Goal: Complete application form

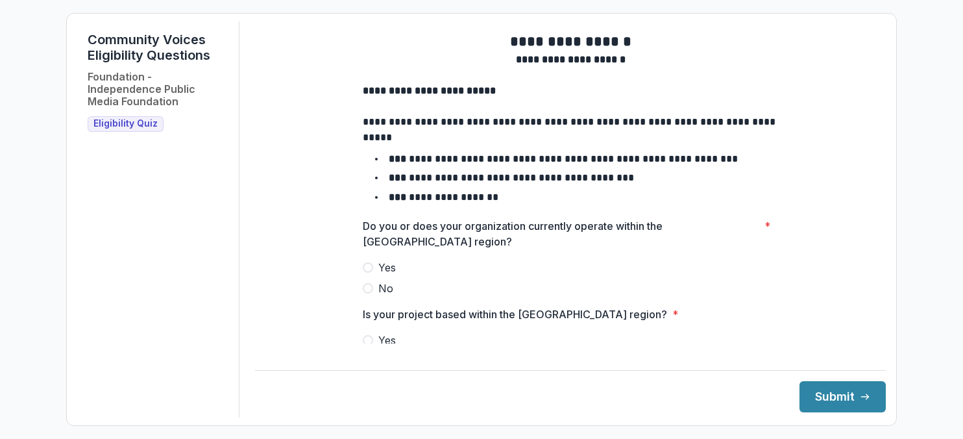
click at [369, 273] on span at bounding box center [368, 267] width 10 height 10
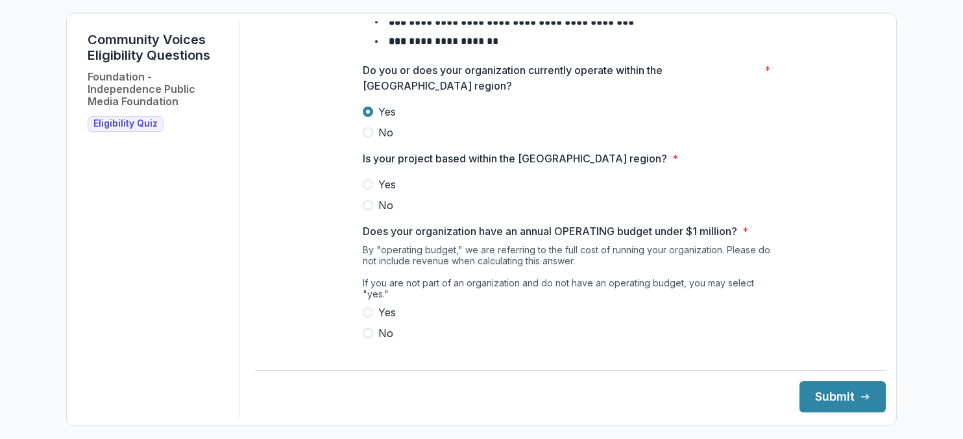
scroll to position [158, 0]
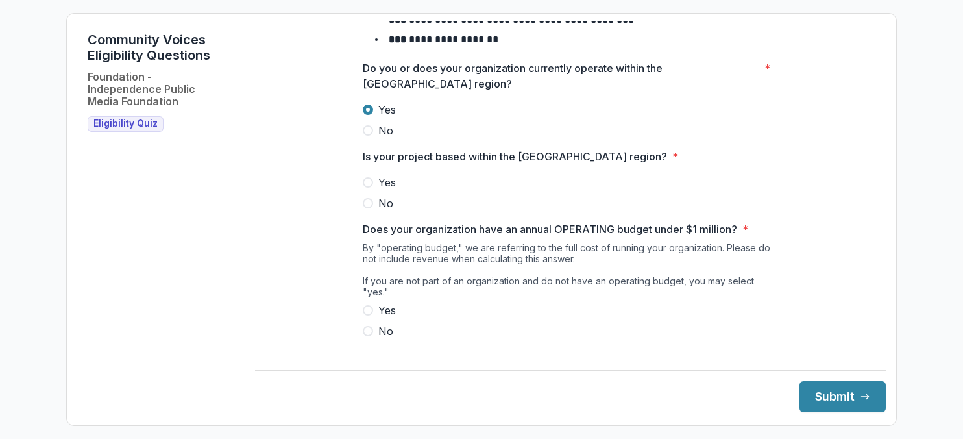
click at [365, 188] on span at bounding box center [368, 182] width 10 height 10
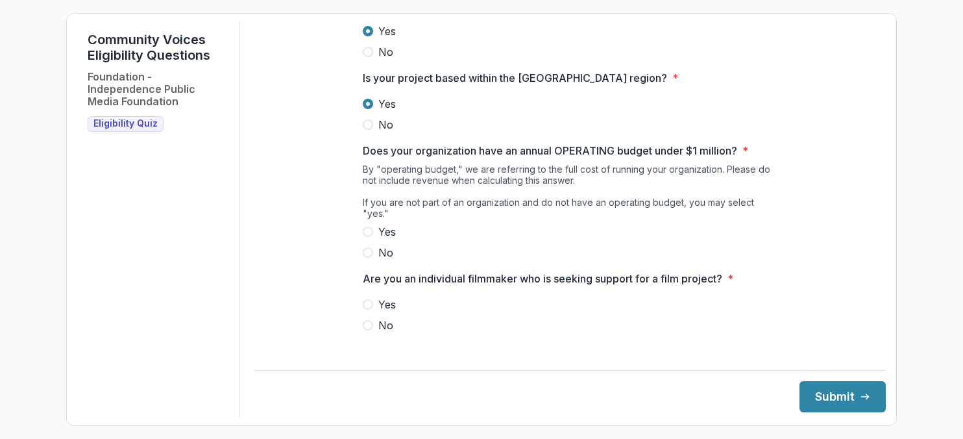
scroll to position [235, 0]
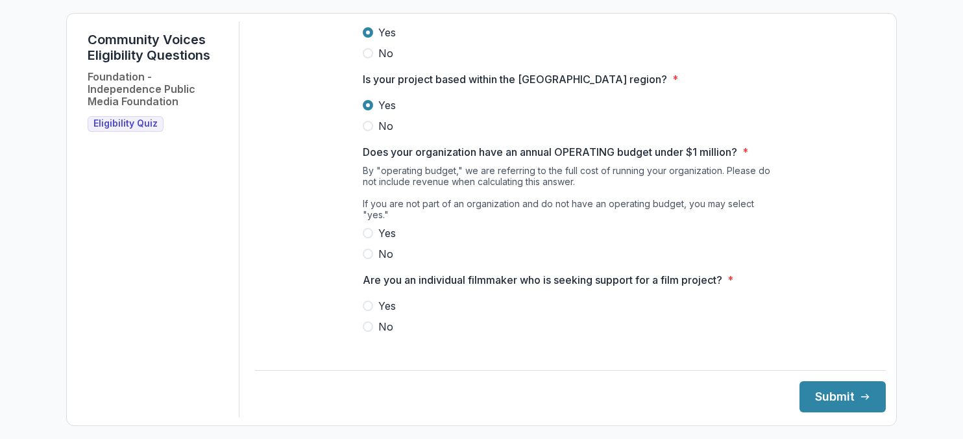
click at [367, 258] on span at bounding box center [368, 254] width 10 height 10
click at [372, 326] on label "No" at bounding box center [570, 327] width 415 height 16
click at [562, 393] on button "Submit" at bounding box center [843, 396] width 86 height 31
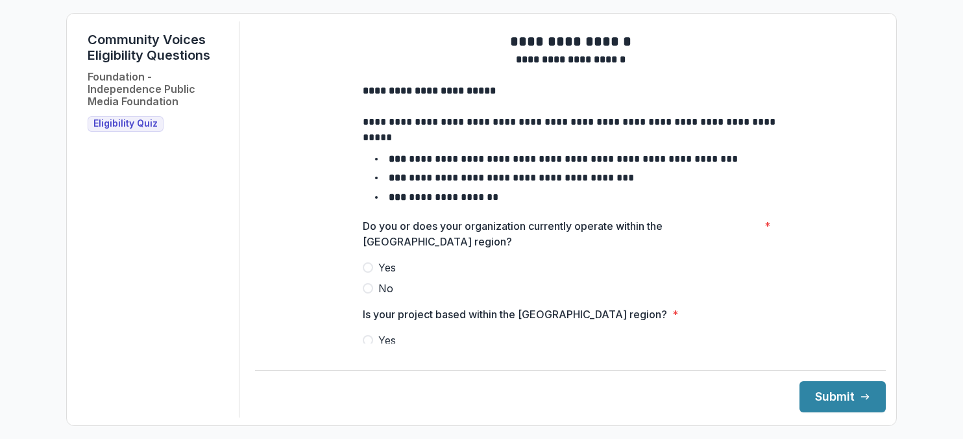
click at [364, 273] on span at bounding box center [368, 267] width 10 height 10
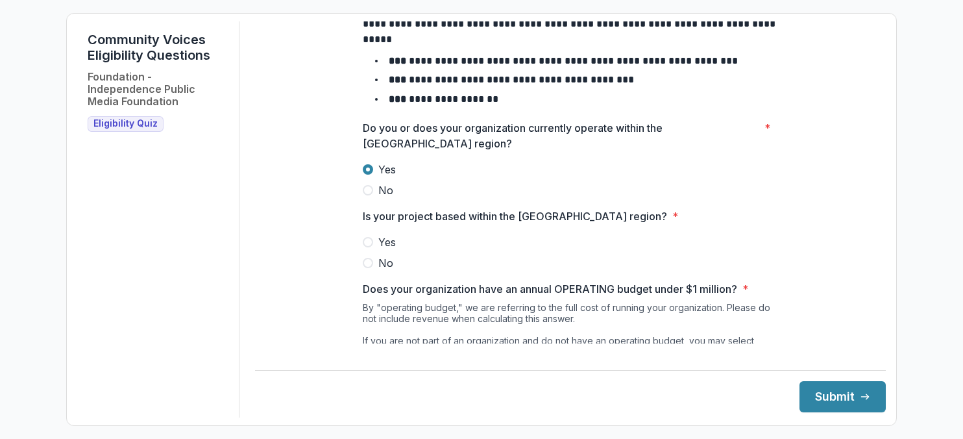
scroll to position [99, 0]
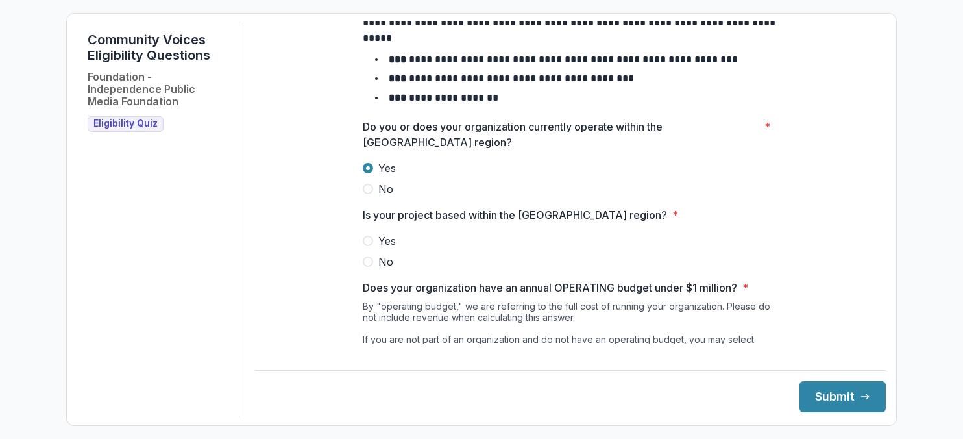
click at [367, 246] on span at bounding box center [368, 241] width 10 height 10
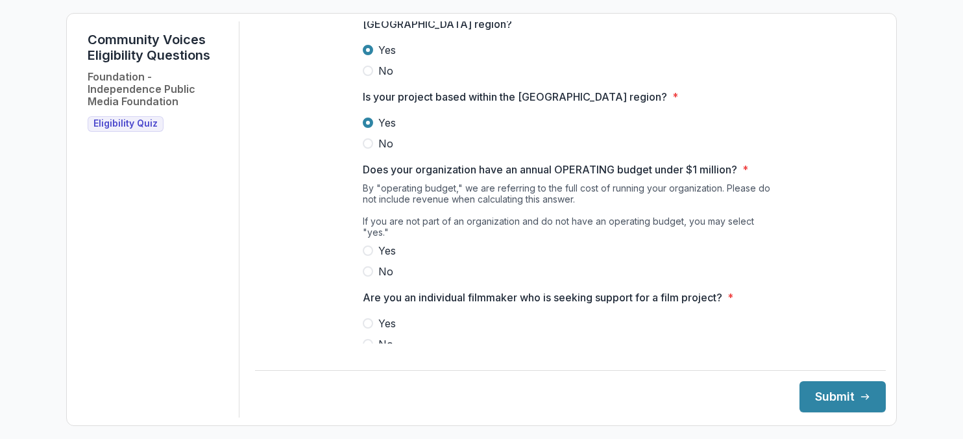
scroll to position [225, 0]
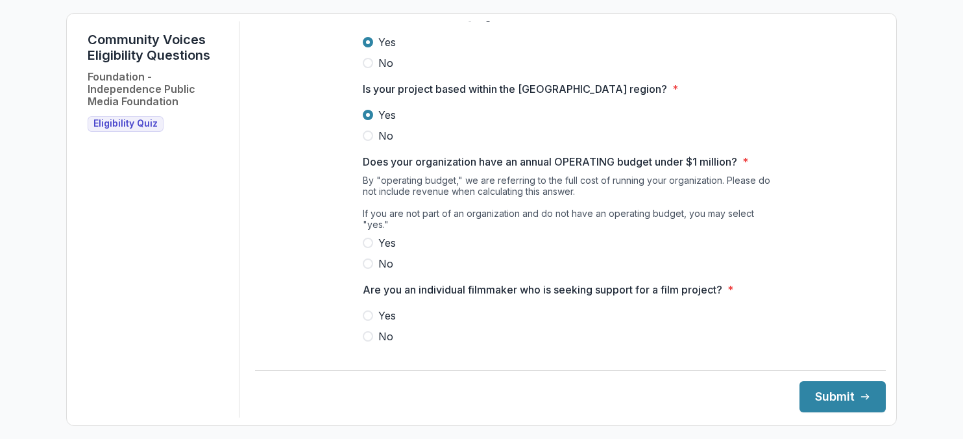
click at [370, 244] on span at bounding box center [368, 243] width 10 height 10
click at [373, 336] on label "No" at bounding box center [570, 336] width 415 height 16
click at [834, 395] on button "Submit" at bounding box center [843, 396] width 86 height 31
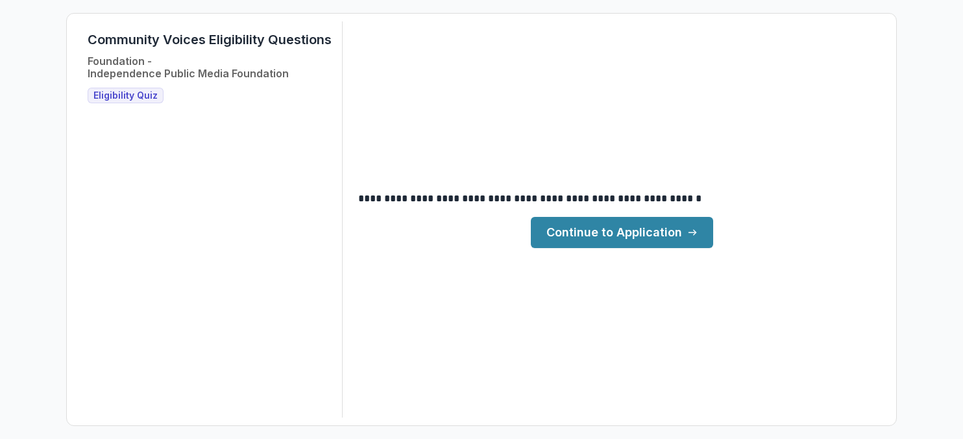
click at [678, 228] on link "Continue to Application" at bounding box center [622, 232] width 182 height 31
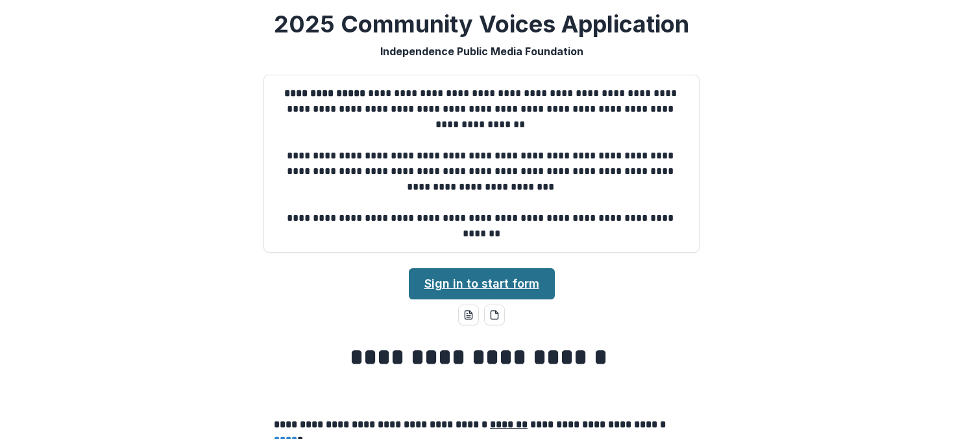
click at [427, 286] on link "Sign in to start form" at bounding box center [482, 283] width 146 height 31
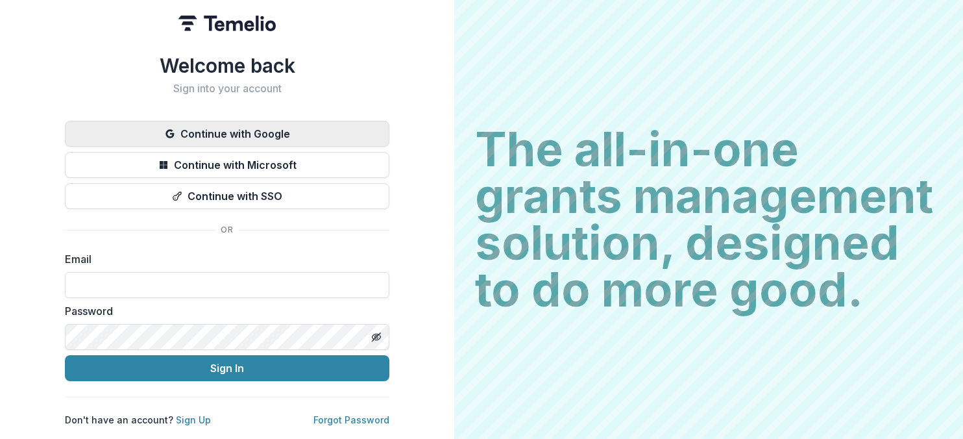
click at [286, 123] on button "Continue with Google" at bounding box center [227, 134] width 325 height 26
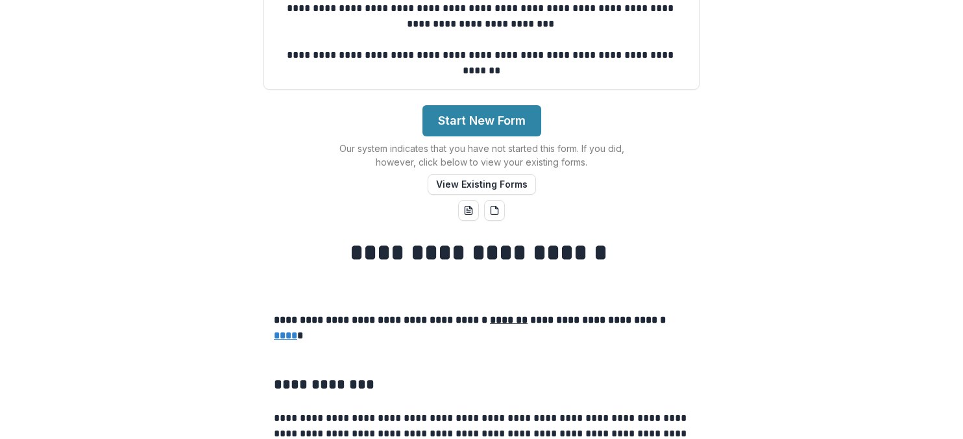
scroll to position [186, 0]
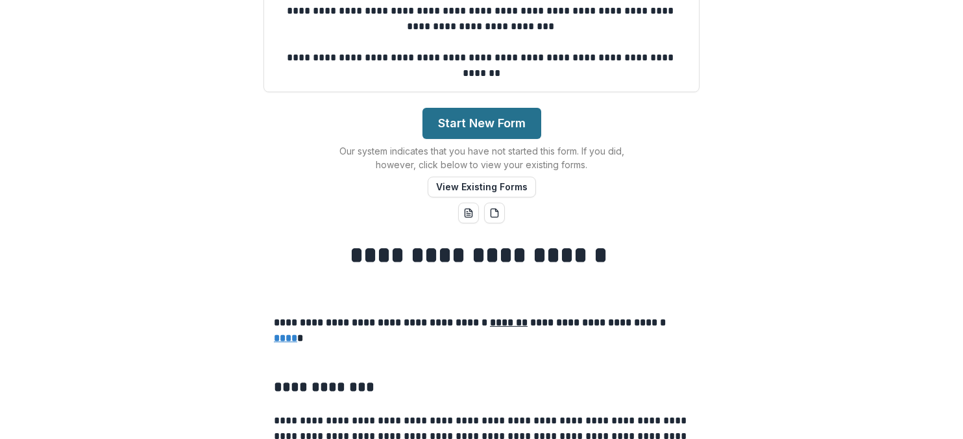
click at [498, 114] on button "Start New Form" at bounding box center [482, 123] width 119 height 31
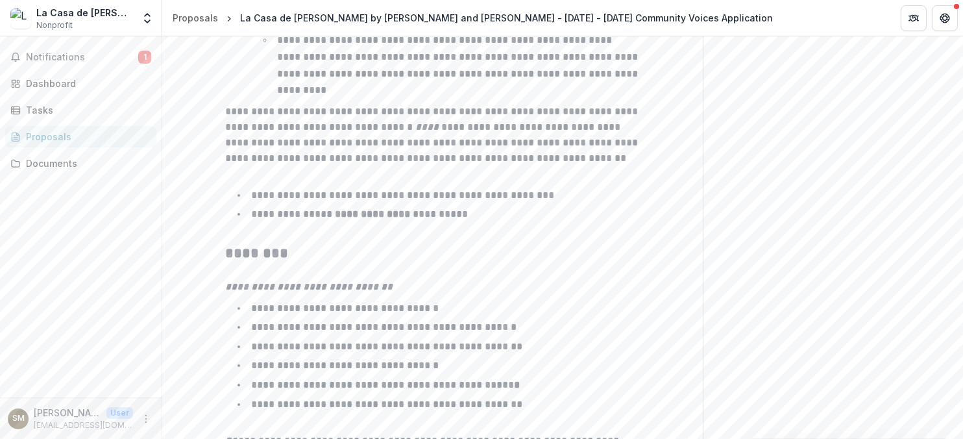
scroll to position [2171, 0]
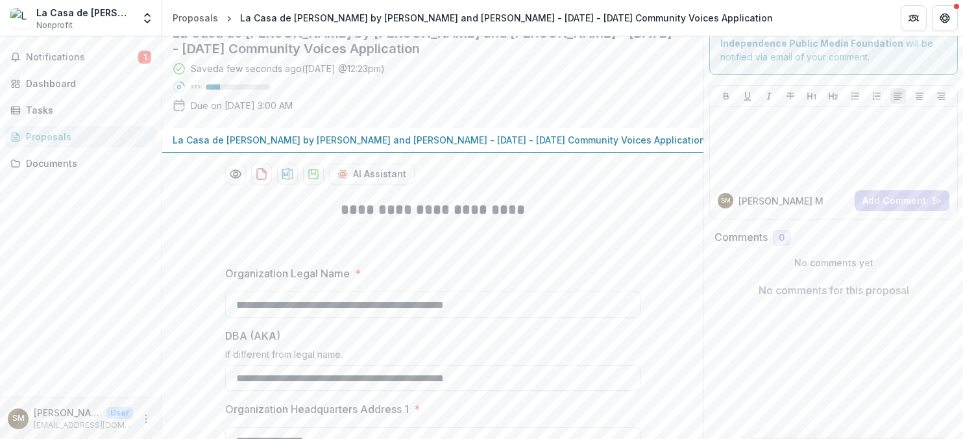
scroll to position [94, 0]
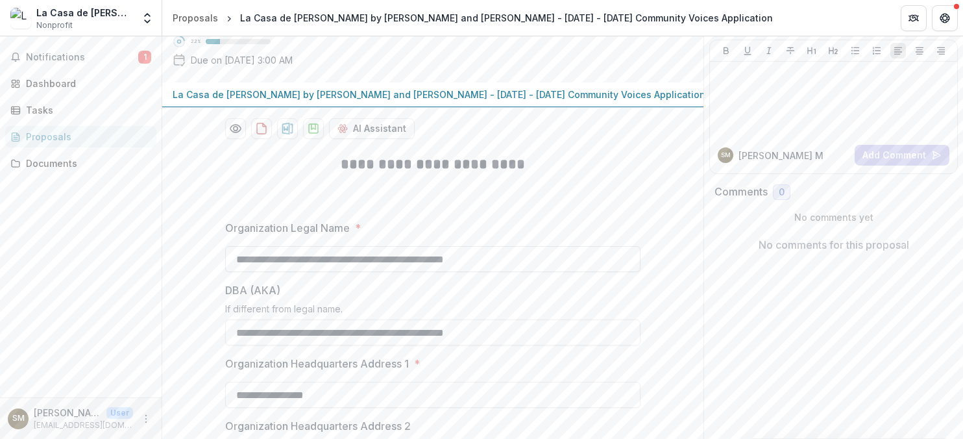
click at [462, 263] on input "**********" at bounding box center [432, 259] width 415 height 26
click at [574, 188] on h2 at bounding box center [432, 185] width 415 height 20
drag, startPoint x: 519, startPoint y: 333, endPoint x: 212, endPoint y: 328, distance: 307.0
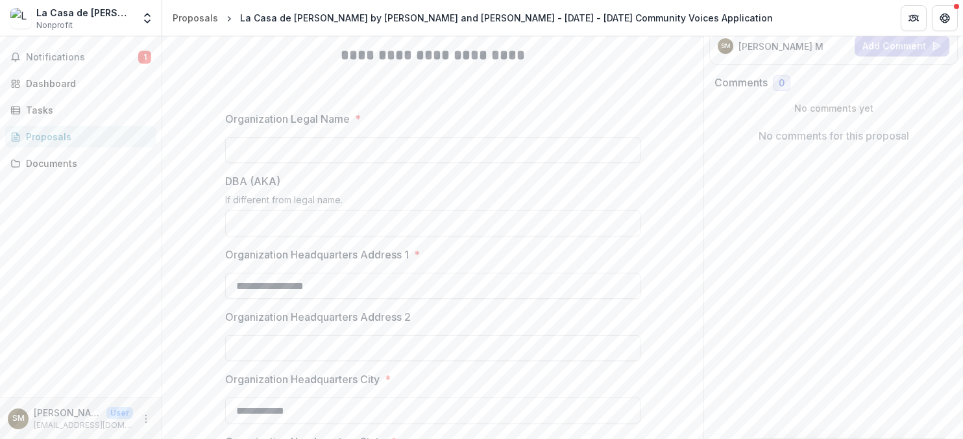
scroll to position [208, 0]
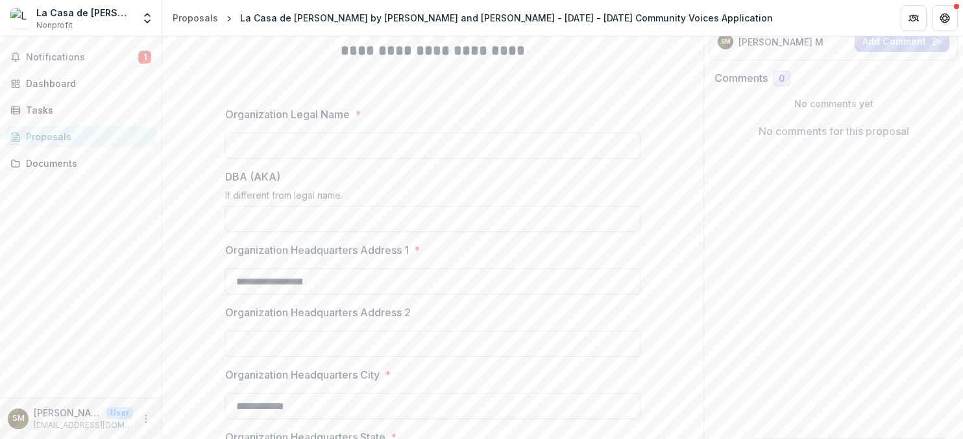
drag, startPoint x: 342, startPoint y: 281, endPoint x: 218, endPoint y: 282, distance: 124.0
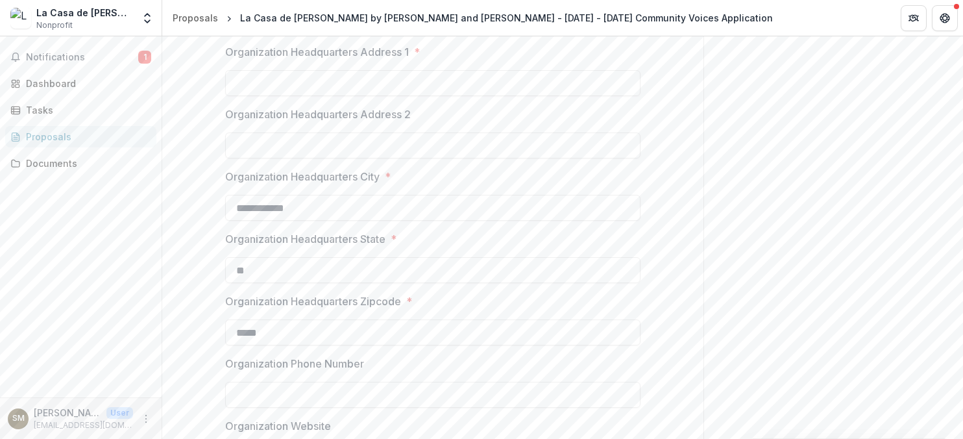
scroll to position [411, 0]
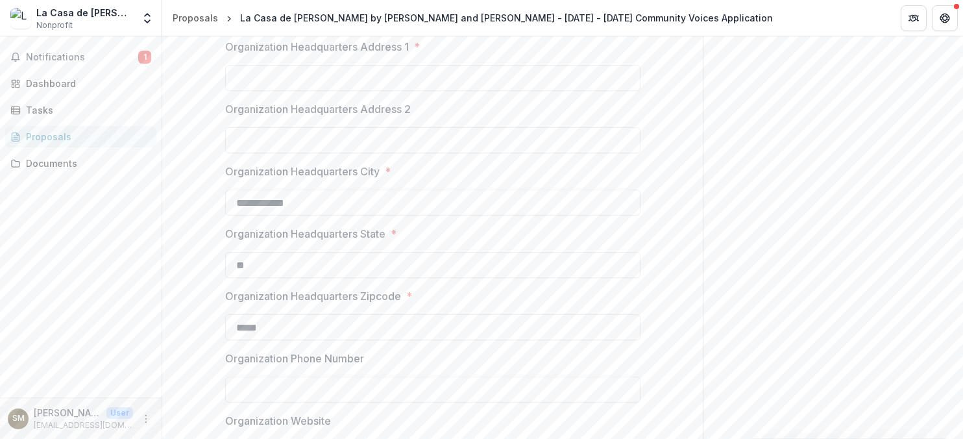
drag, startPoint x: 302, startPoint y: 205, endPoint x: 206, endPoint y: 212, distance: 96.3
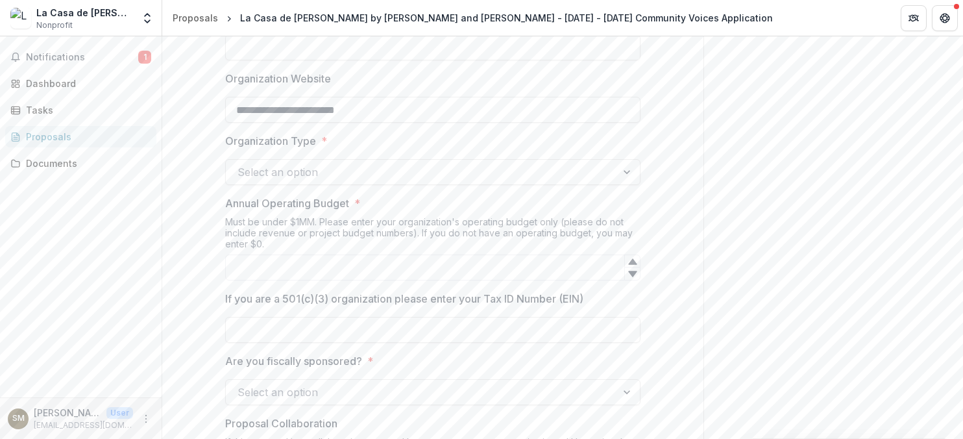
scroll to position [752, 0]
click at [315, 115] on input "**********" at bounding box center [432, 110] width 415 height 26
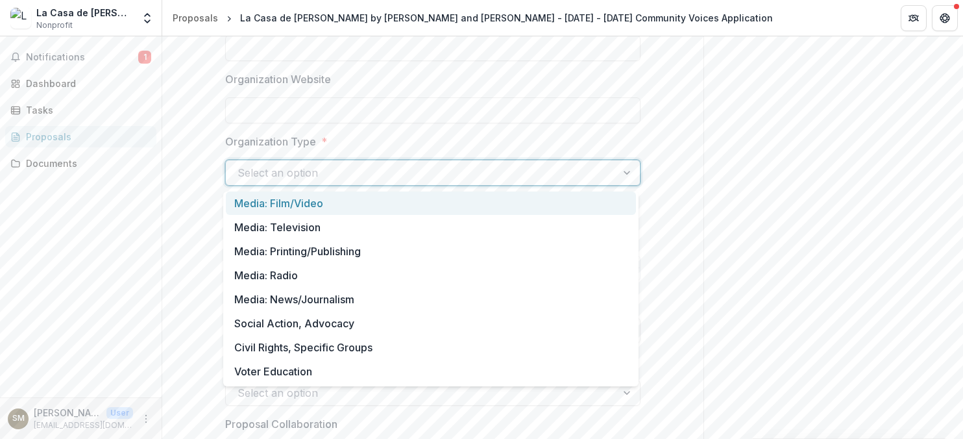
click at [288, 170] on div at bounding box center [421, 173] width 367 height 18
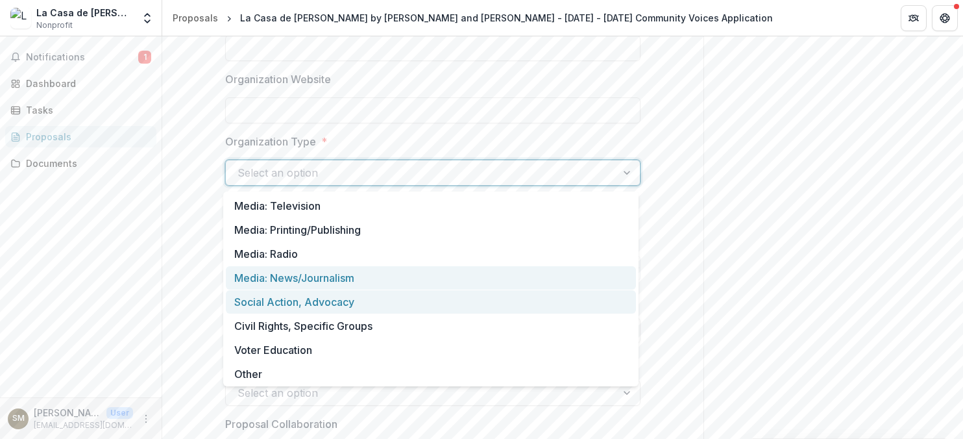
scroll to position [0, 0]
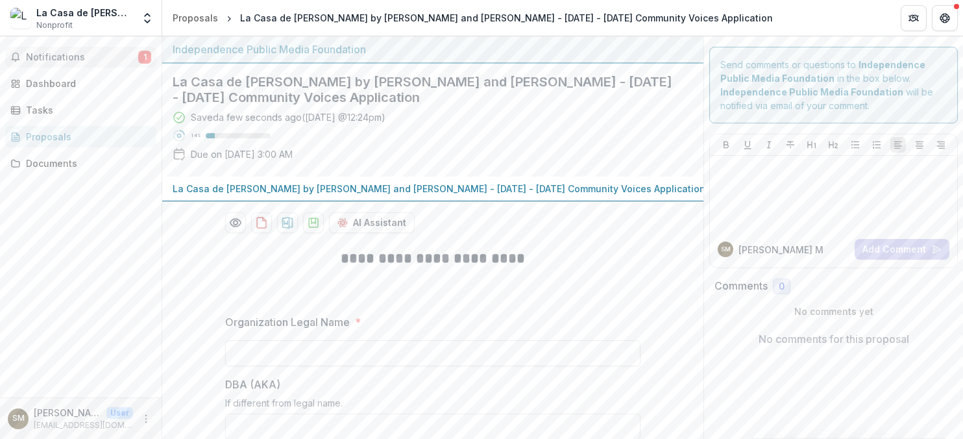
click at [29, 56] on span "Notifications" at bounding box center [82, 57] width 112 height 11
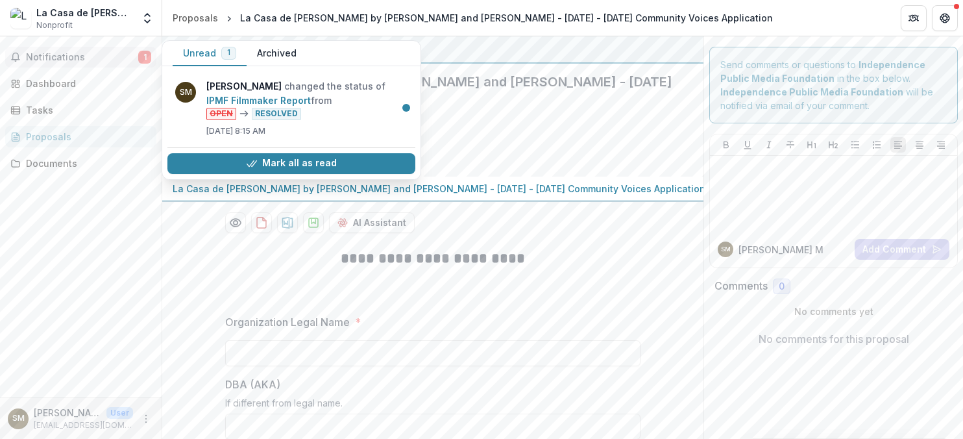
click at [523, 112] on div "Saved a few seconds ago ( [DATE] @ 12:24pm ) 14 % Due on [DATE] 3:00 AM" at bounding box center [423, 138] width 500 height 56
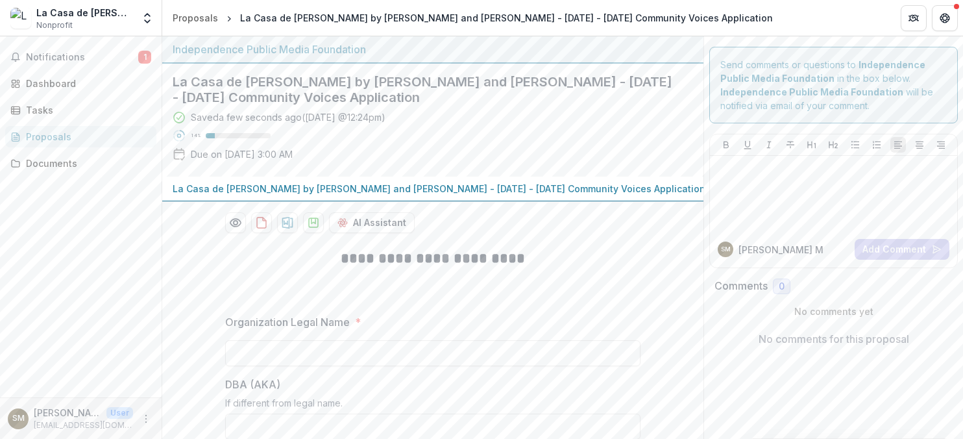
scroll to position [8, 0]
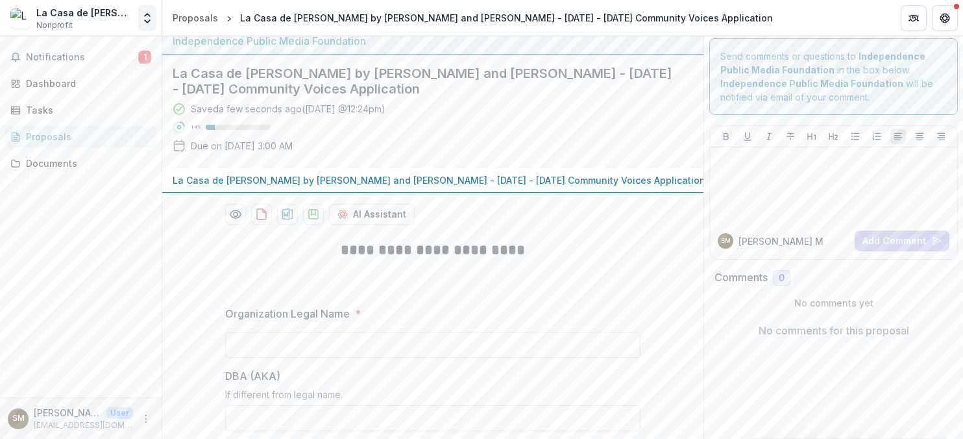
click at [143, 12] on icon "Open entity switcher" at bounding box center [147, 18] width 13 height 13
click at [143, 421] on icon "More" at bounding box center [146, 418] width 10 height 10
click at [186, 413] on button "Logout" at bounding box center [231, 412] width 139 height 21
